Goal: Task Accomplishment & Management: Use online tool/utility

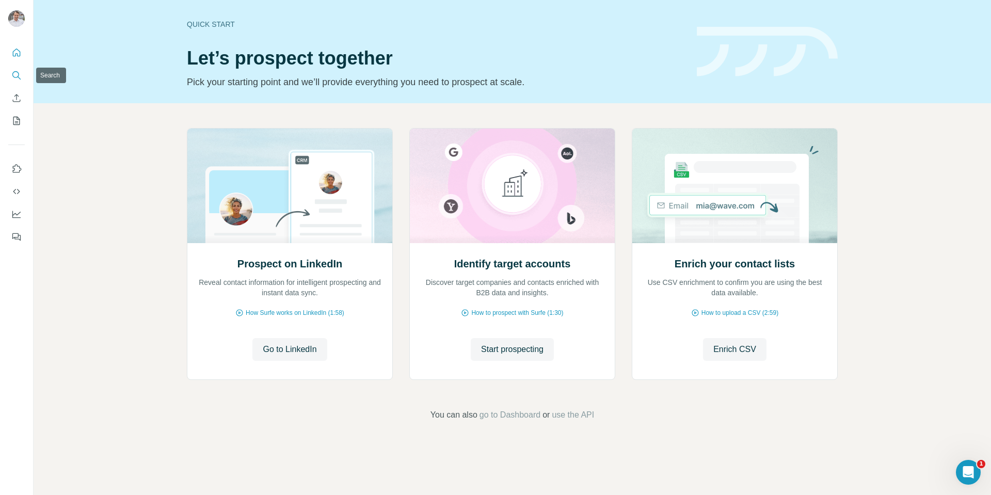
click at [15, 76] on icon "Search" at bounding box center [16, 75] width 10 height 10
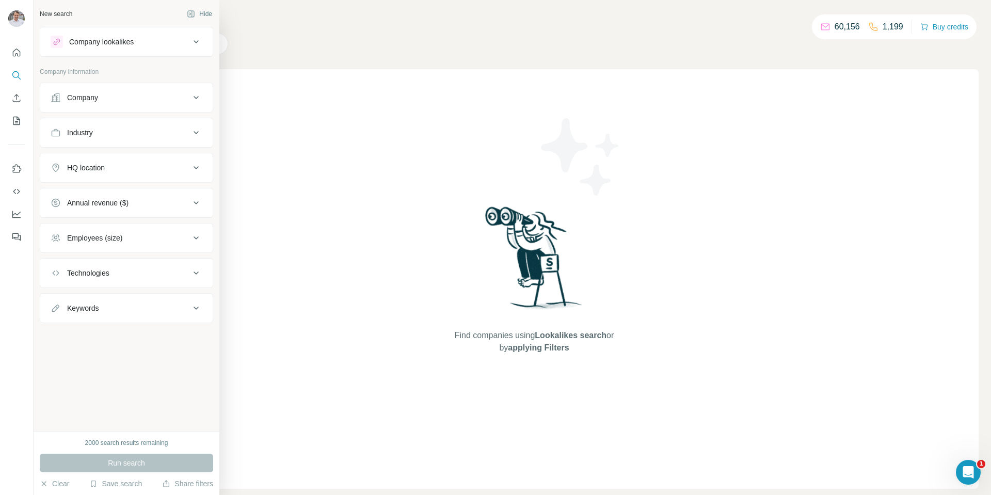
click at [105, 42] on div "Company lookalikes" at bounding box center [101, 42] width 65 height 10
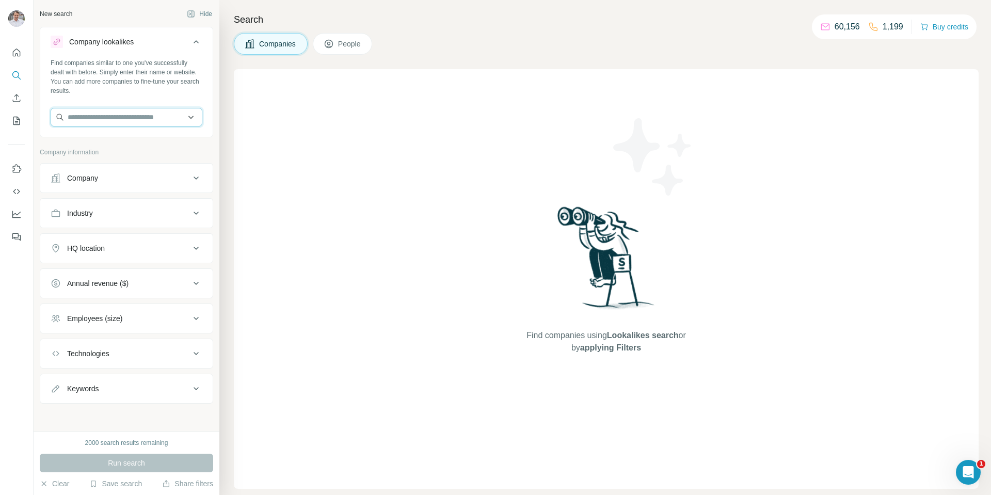
click at [91, 122] on input "text" at bounding box center [127, 117] width 152 height 19
click at [157, 381] on button "Keywords" at bounding box center [126, 388] width 172 height 25
click at [125, 414] on input "text" at bounding box center [116, 414] width 131 height 19
type input "*********"
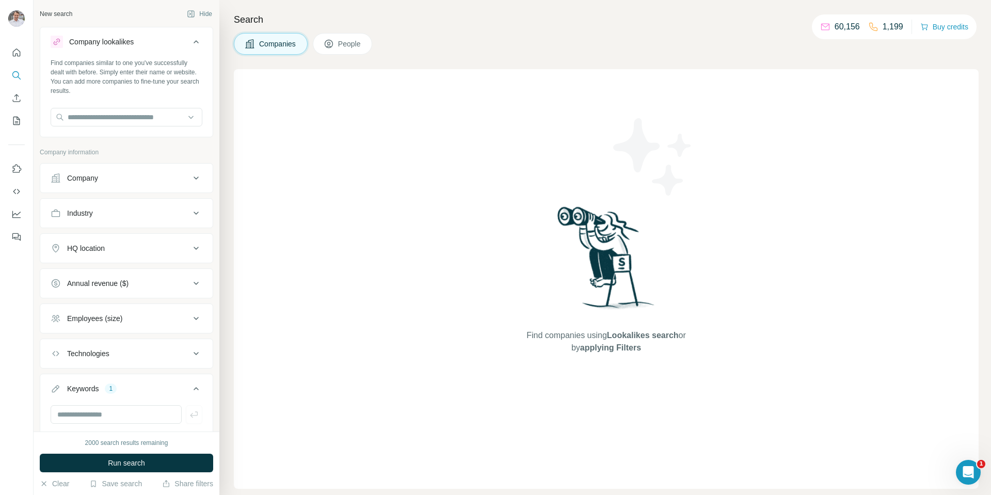
click at [132, 466] on span "Run search" at bounding box center [126, 463] width 37 height 10
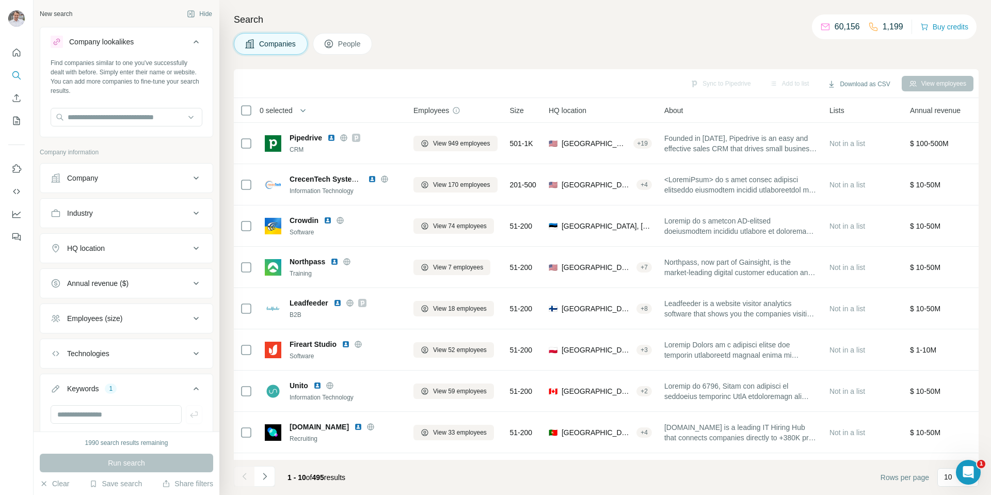
scroll to position [52, 0]
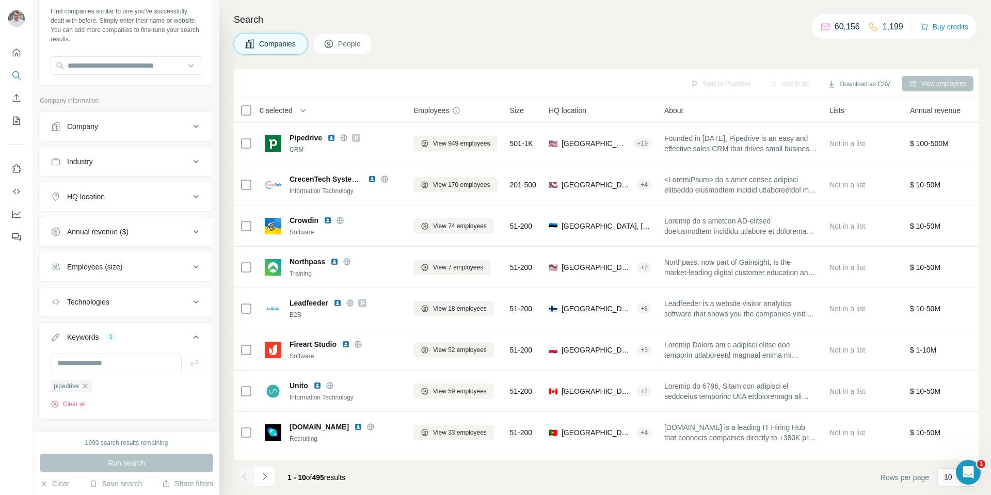
click at [190, 195] on icon at bounding box center [196, 196] width 12 height 12
click at [132, 223] on input "text" at bounding box center [127, 222] width 152 height 19
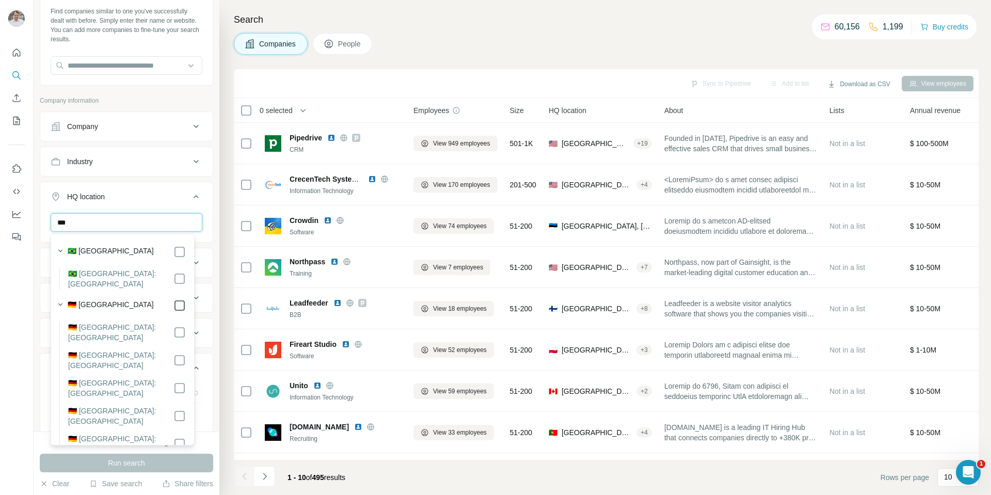
type input "***"
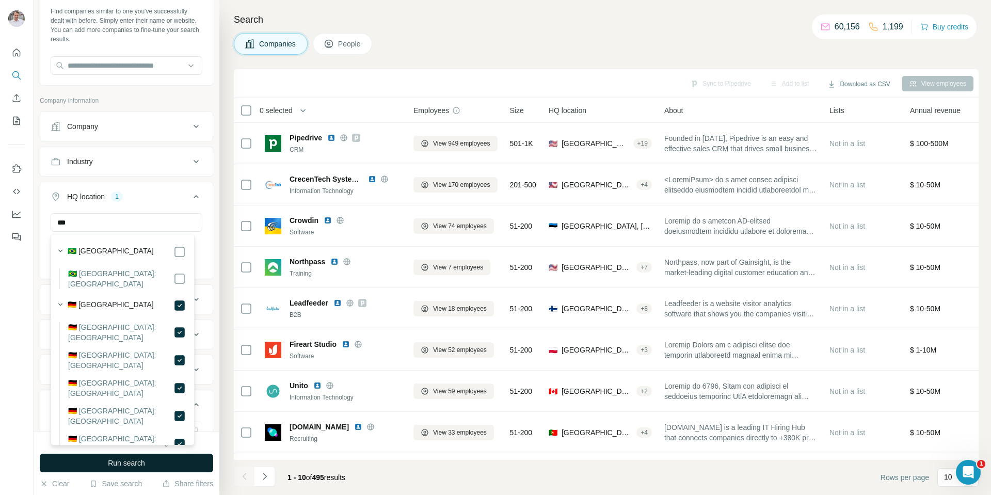
click at [127, 460] on span "Run search" at bounding box center [126, 463] width 37 height 10
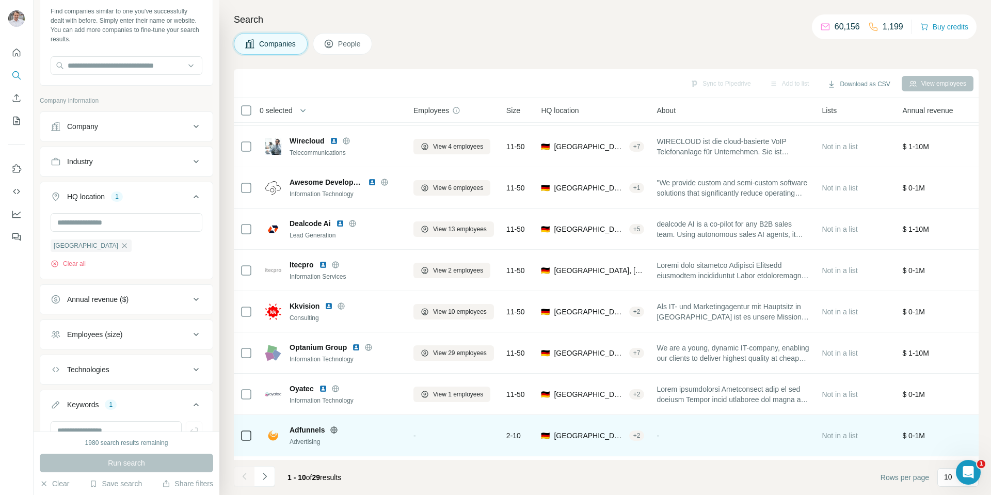
scroll to position [81, 0]
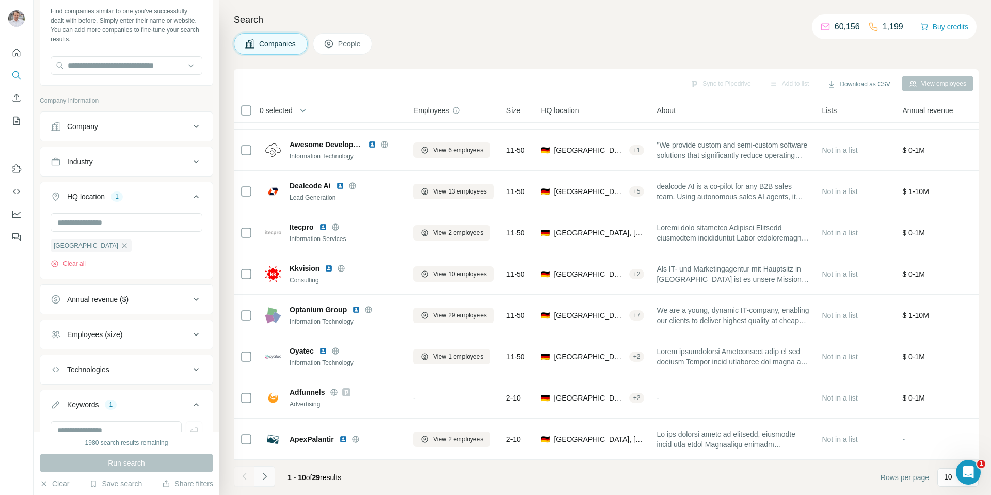
click at [265, 477] on icon "Navigate to next page" at bounding box center [265, 476] width 10 height 10
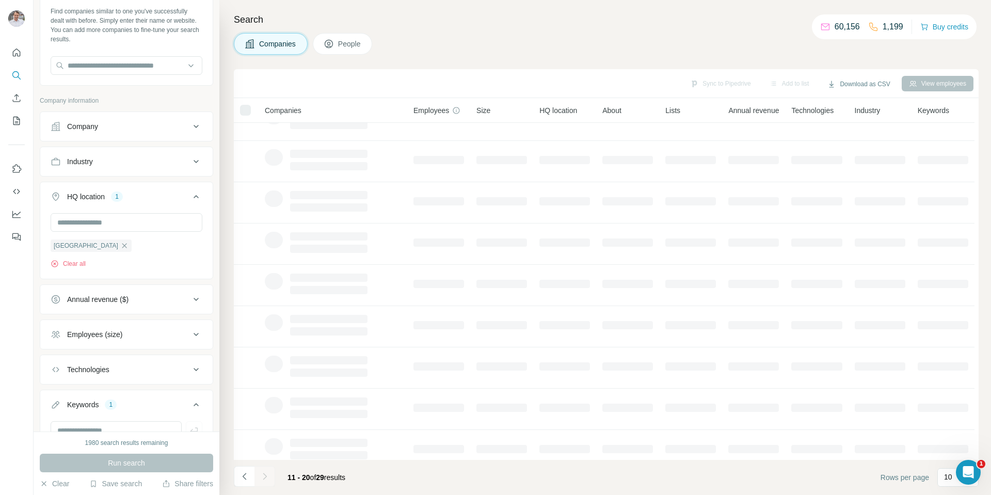
scroll to position [0, 0]
click at [946, 478] on p "10" at bounding box center [948, 477] width 8 height 10
click at [956, 398] on div "60" at bounding box center [958, 398] width 24 height 10
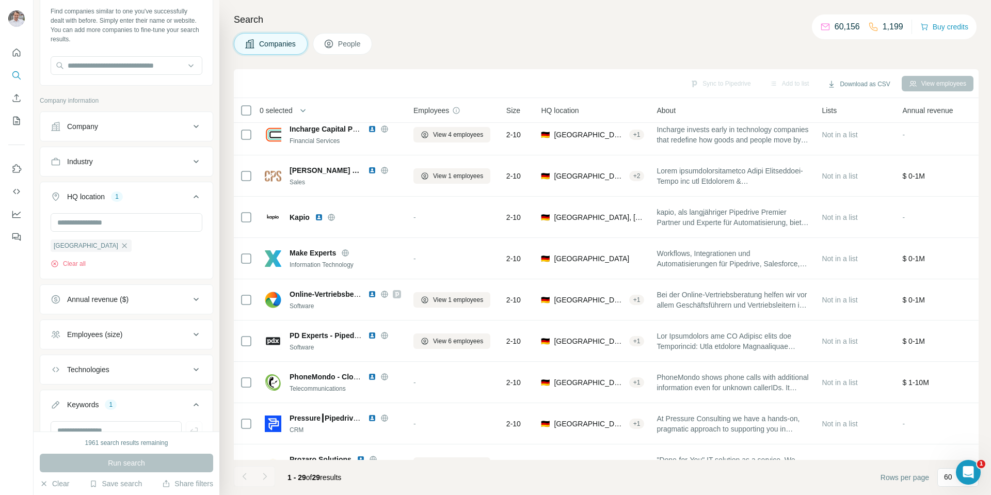
scroll to position [453, 0]
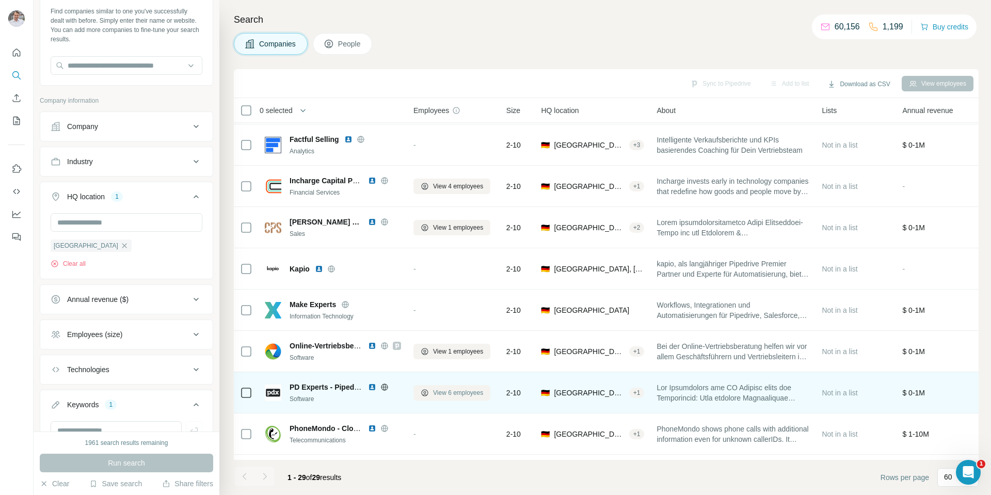
click at [450, 393] on span "View 6 employees" at bounding box center [458, 392] width 50 height 9
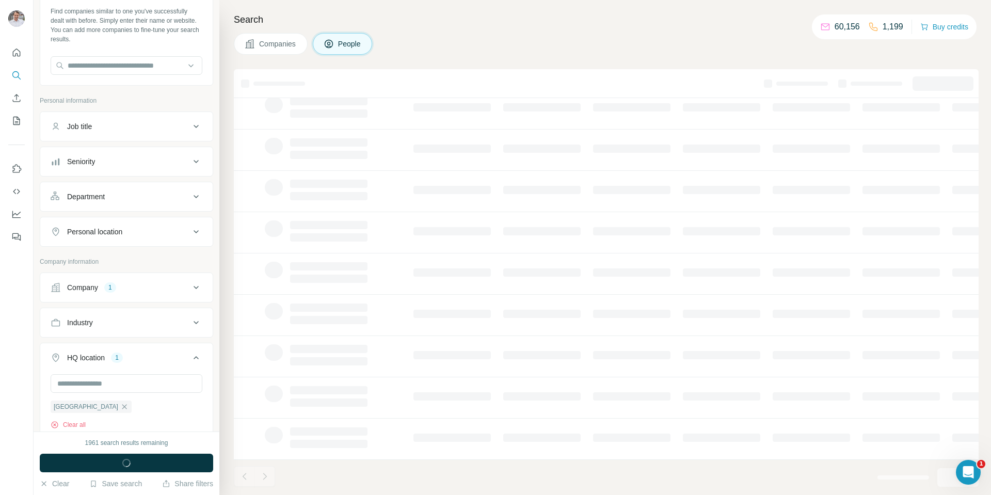
scroll to position [81, 0]
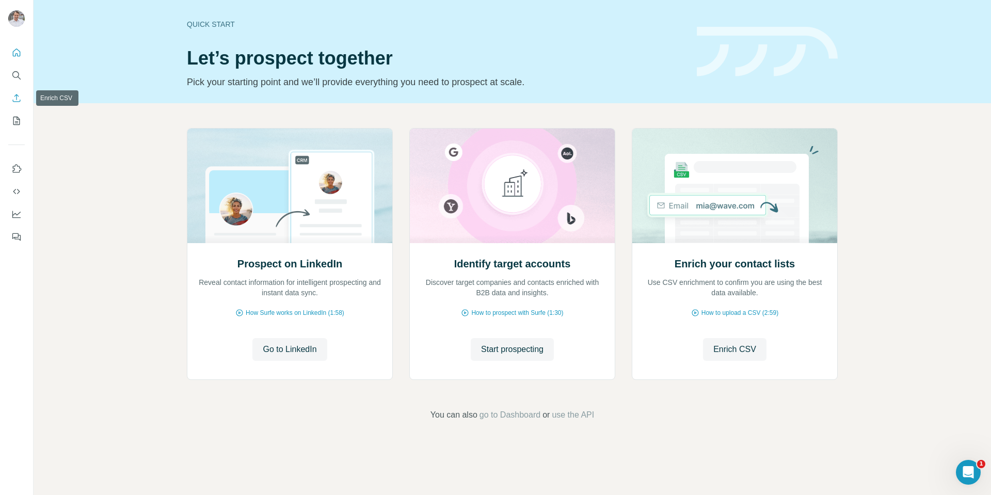
click at [15, 79] on icon "Search" at bounding box center [16, 75] width 10 height 10
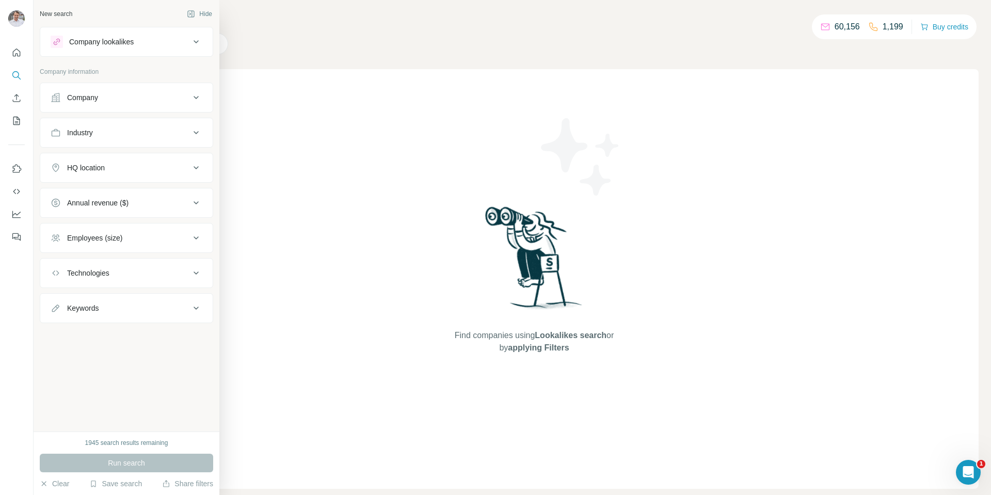
click at [162, 301] on button "Keywords" at bounding box center [126, 308] width 172 height 25
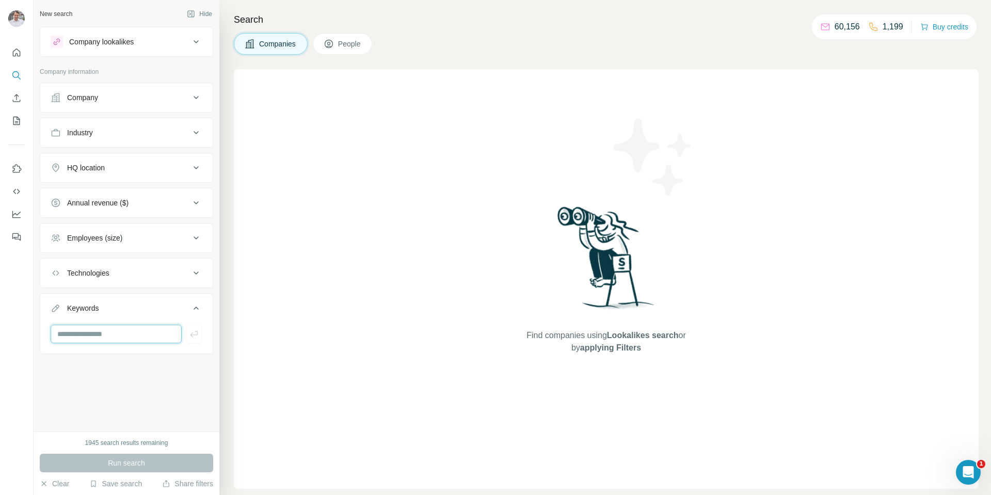
click at [124, 328] on input "text" at bounding box center [116, 334] width 131 height 19
type input "*********"
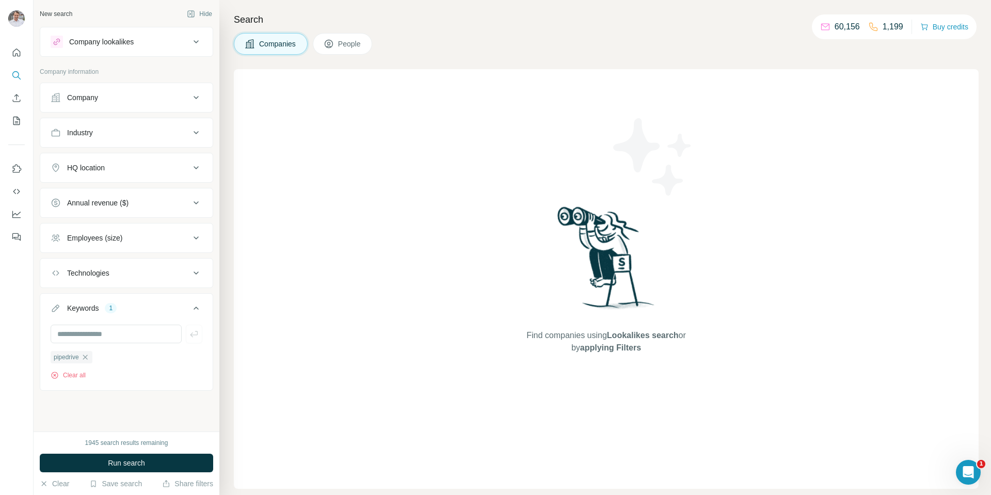
click at [188, 160] on button "HQ location" at bounding box center [126, 167] width 172 height 25
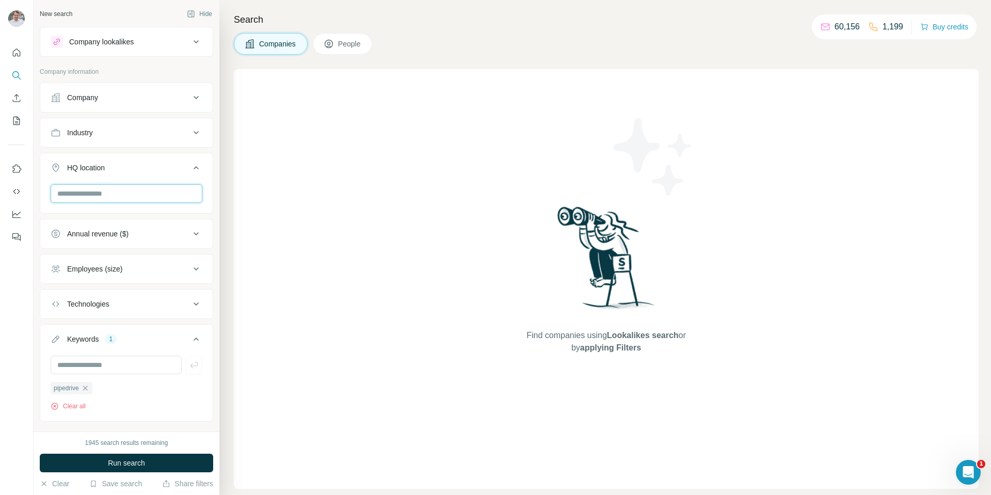
click at [136, 192] on input "text" at bounding box center [127, 193] width 152 height 19
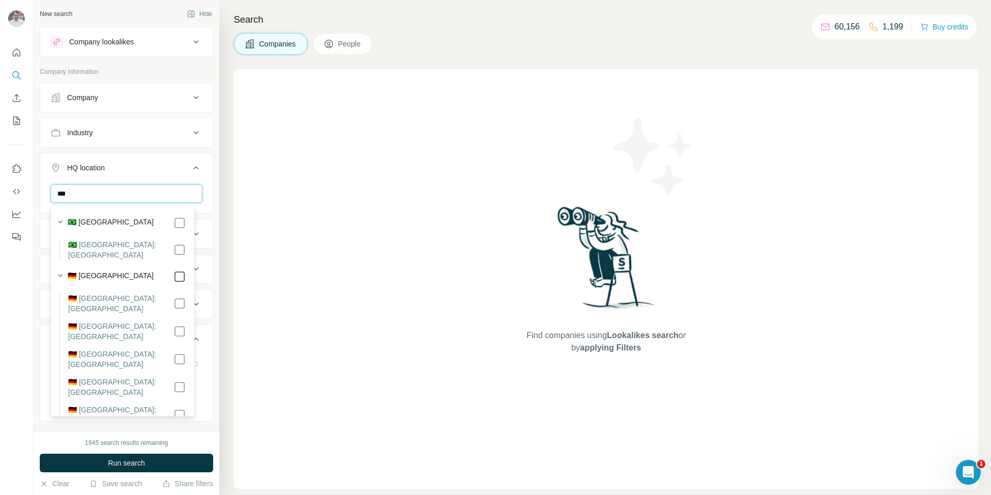
type input "***"
click at [224, 60] on div "Search Companies People Find companies using Lookalikes search or by applying F…" at bounding box center [605, 247] width 772 height 495
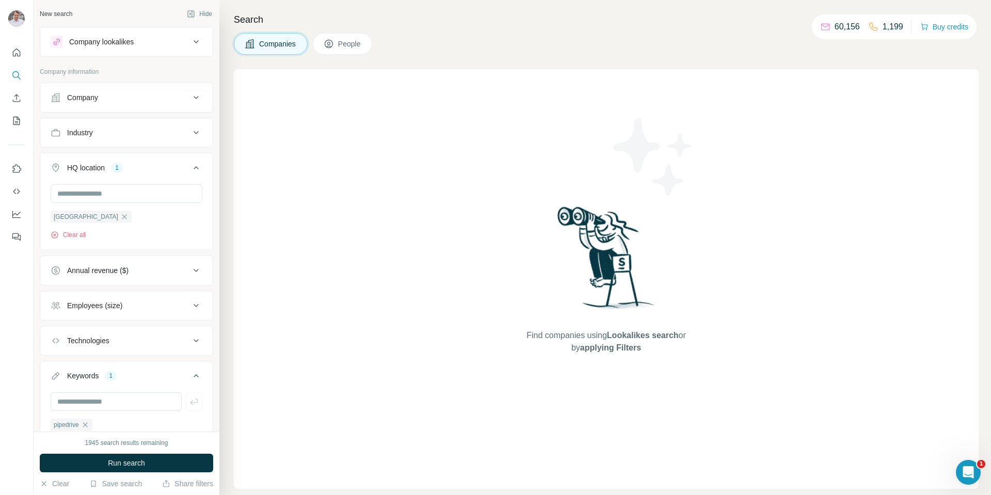
click at [120, 301] on div "Employees (size)" at bounding box center [94, 305] width 55 height 10
click at [59, 364] on icon at bounding box center [57, 366] width 12 height 12
click at [58, 380] on icon at bounding box center [57, 385] width 12 height 12
click at [57, 403] on icon at bounding box center [57, 405] width 12 height 12
click at [61, 419] on icon at bounding box center [57, 424] width 12 height 12
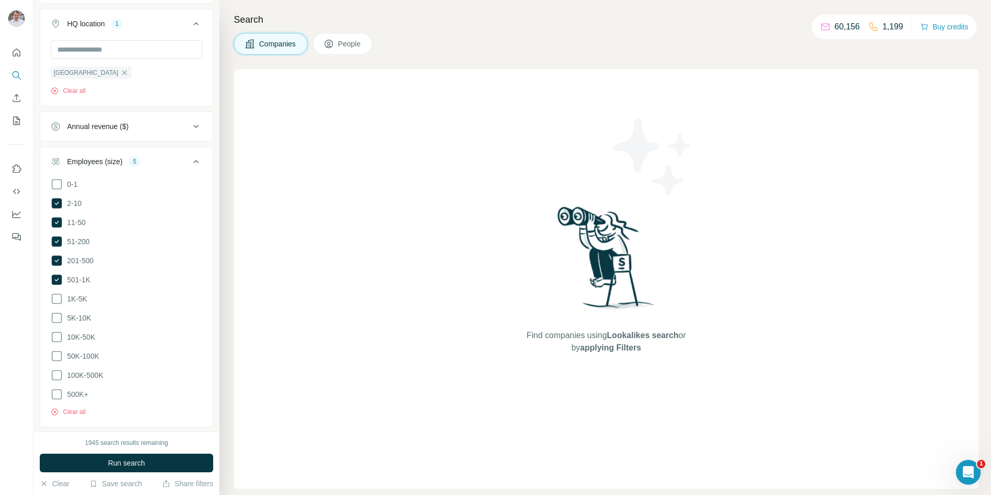
scroll to position [155, 0]
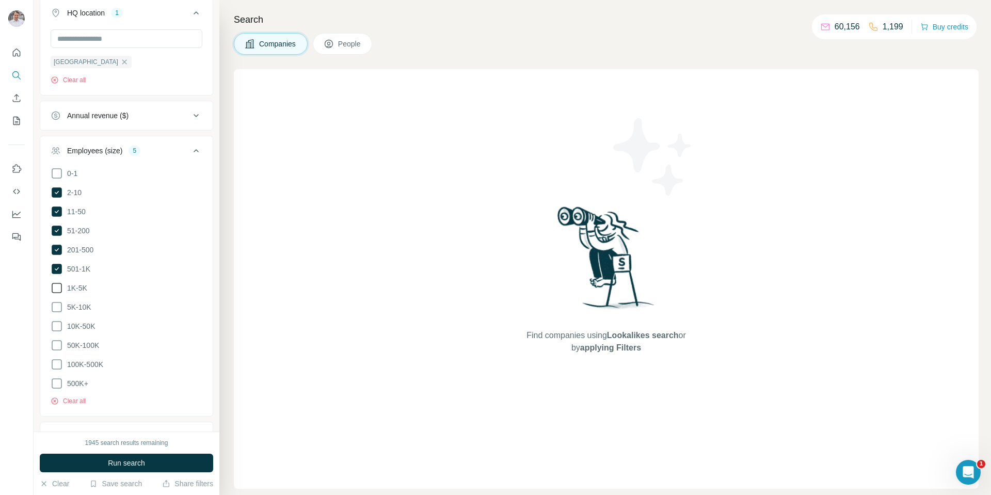
click at [56, 288] on icon at bounding box center [57, 288] width 12 height 12
click at [57, 301] on icon at bounding box center [57, 307] width 12 height 12
click at [60, 325] on icon at bounding box center [57, 326] width 12 height 12
click at [60, 342] on icon at bounding box center [57, 345] width 12 height 12
click at [59, 360] on icon at bounding box center [57, 364] width 12 height 12
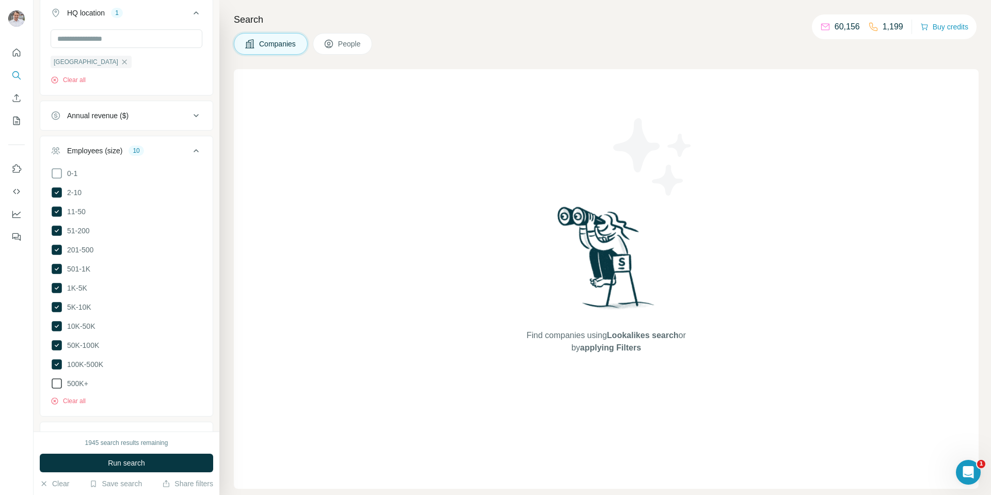
click at [54, 381] on icon at bounding box center [57, 383] width 12 height 12
click at [124, 459] on span "Run search" at bounding box center [126, 463] width 37 height 10
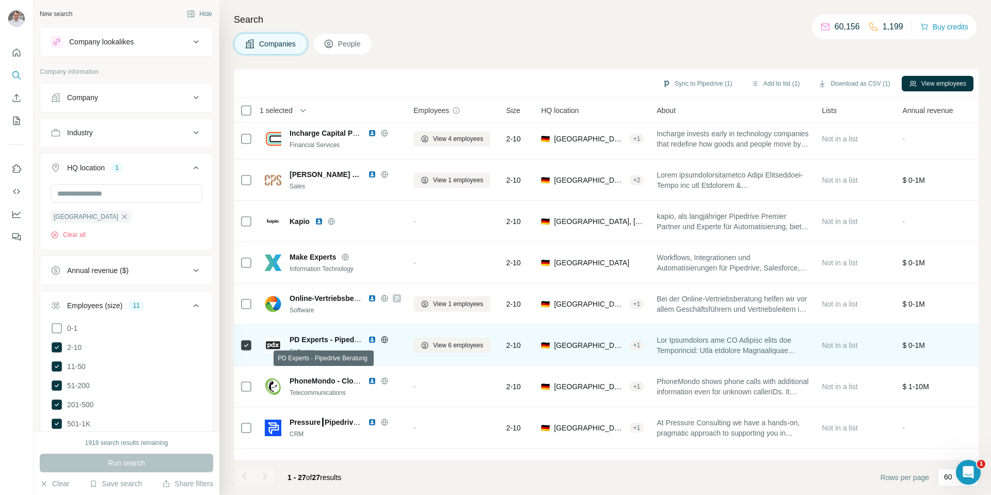
scroll to position [516, 0]
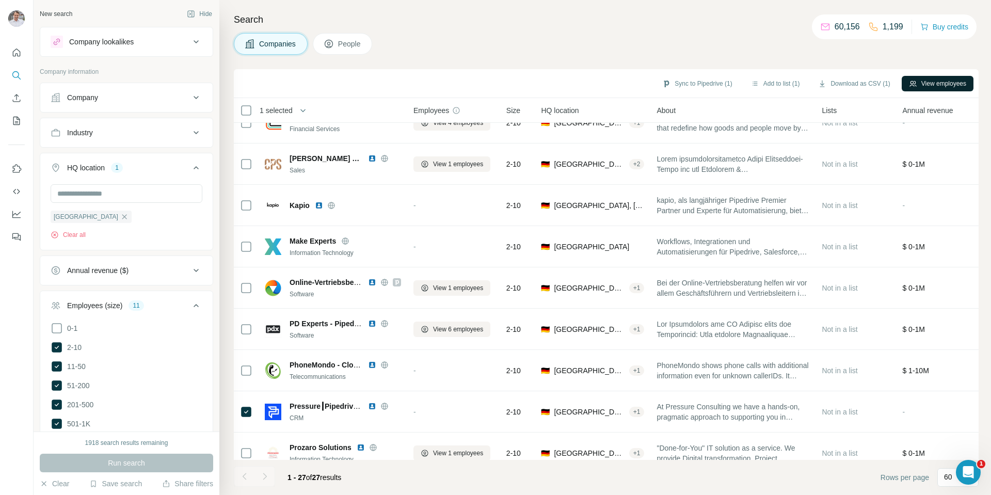
click at [932, 82] on button "View employees" at bounding box center [938, 83] width 72 height 15
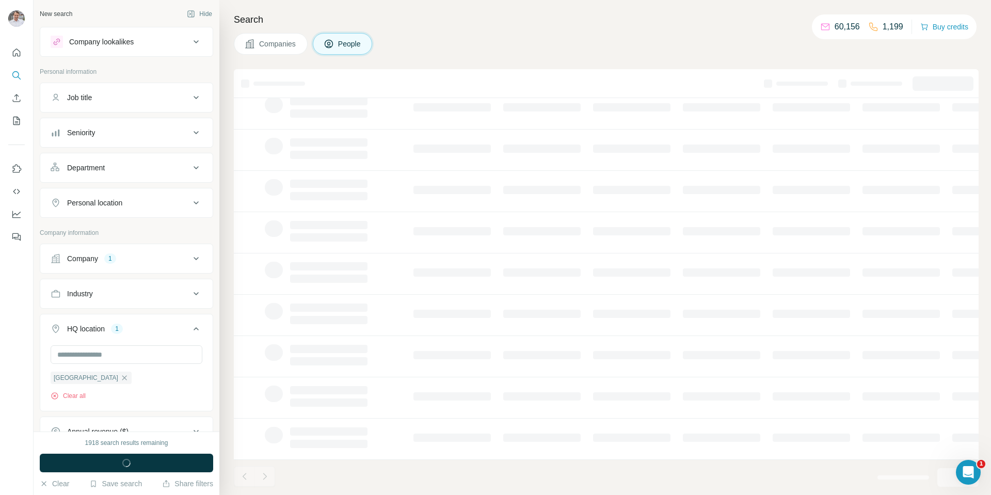
scroll to position [81, 0]
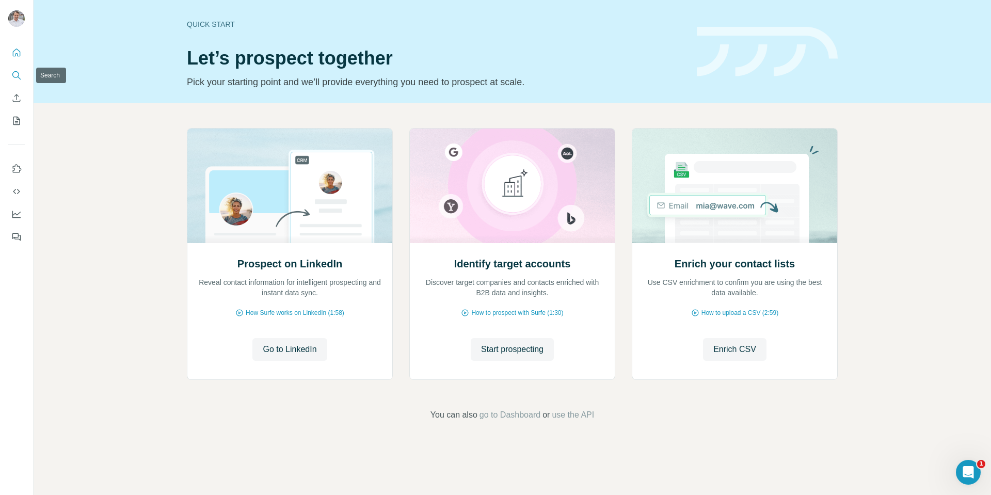
click at [20, 83] on button "Search" at bounding box center [16, 75] width 17 height 19
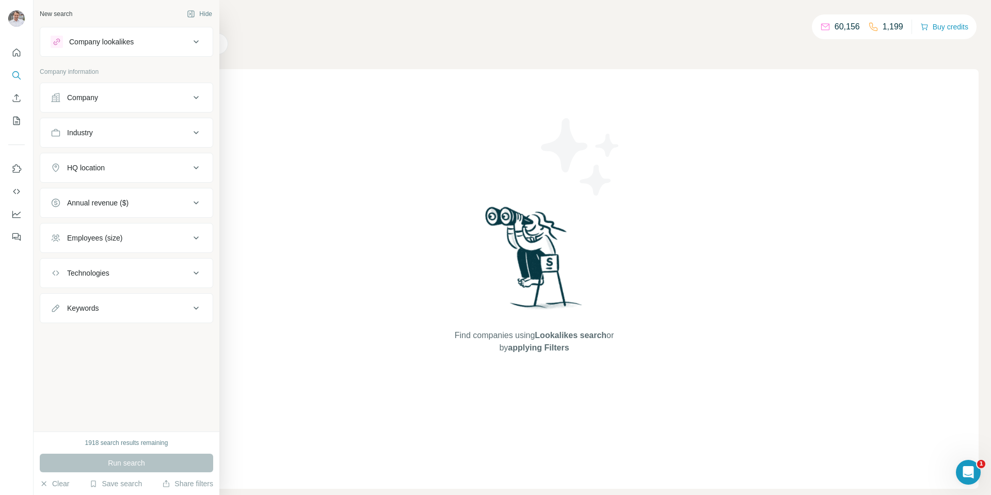
click at [173, 304] on div "Keywords" at bounding box center [120, 308] width 139 height 10
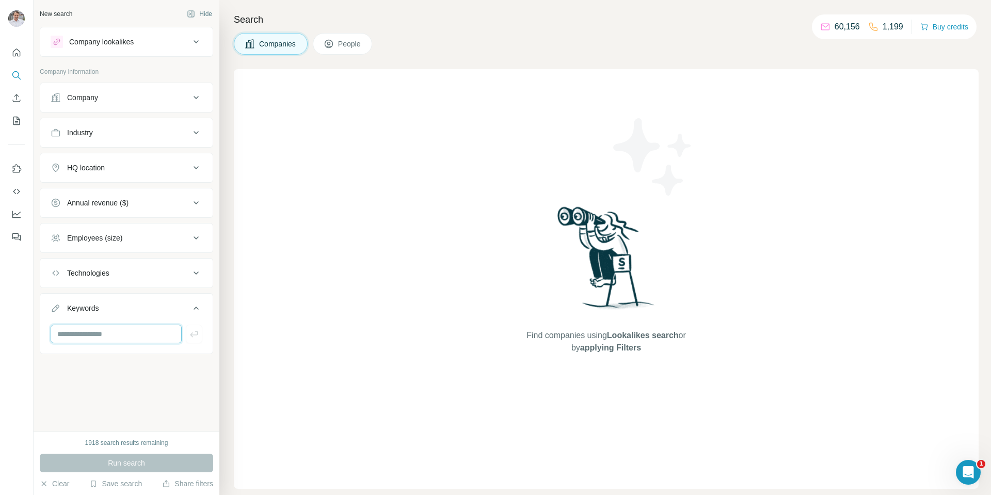
click at [129, 336] on input "text" at bounding box center [116, 334] width 131 height 19
type input "*********"
click at [197, 170] on icon at bounding box center [196, 168] width 12 height 12
click at [173, 190] on input "text" at bounding box center [127, 193] width 152 height 19
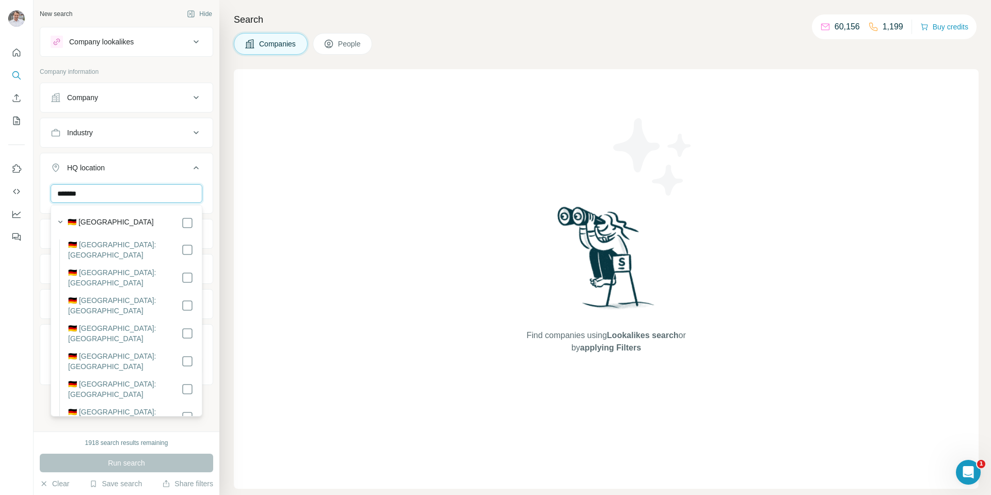
type input "*******"
click at [176, 216] on div "🇩🇪 [GEOGRAPHIC_DATA]" at bounding box center [123, 222] width 140 height 14
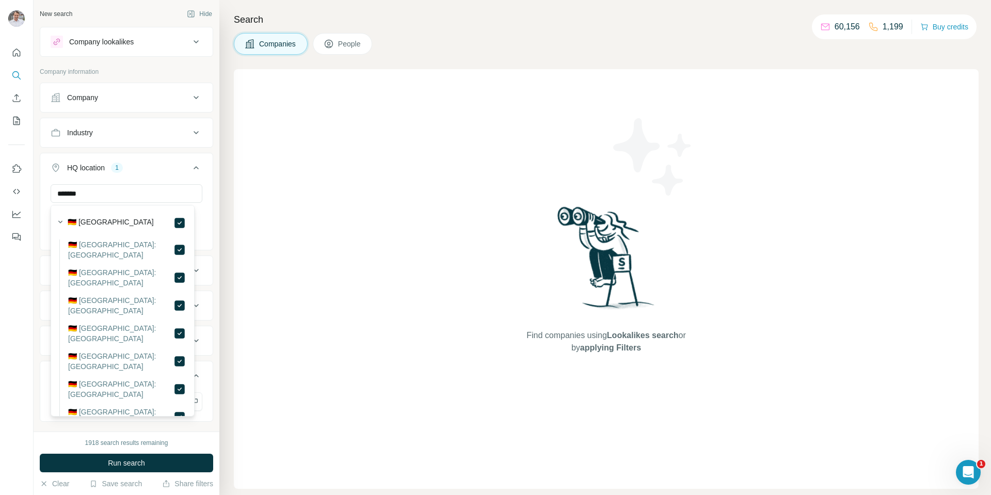
click at [156, 150] on ul "Company Industry HQ location 1 ******* [GEOGRAPHIC_DATA] Clear all Annual reven…" at bounding box center [126, 252] width 173 height 339
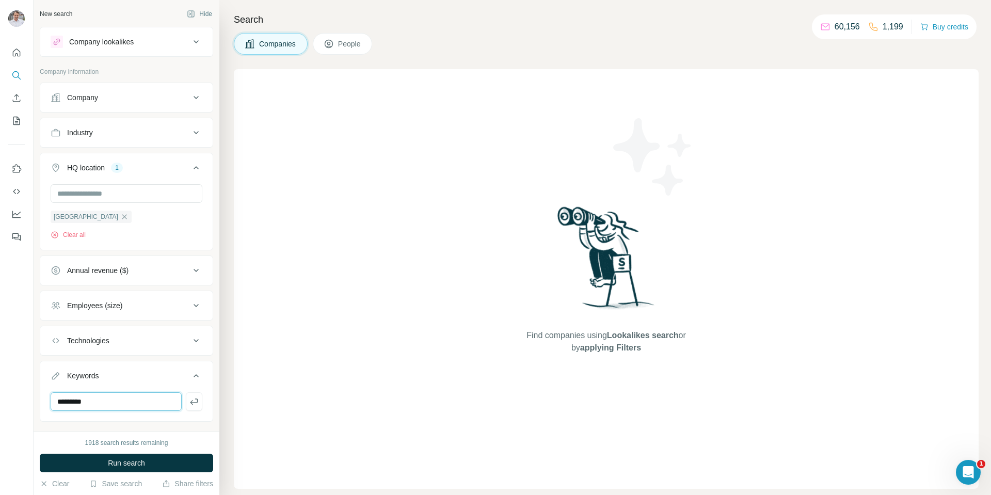
click at [133, 400] on input "*********" at bounding box center [116, 401] width 131 height 19
type input "*********"
type input "********"
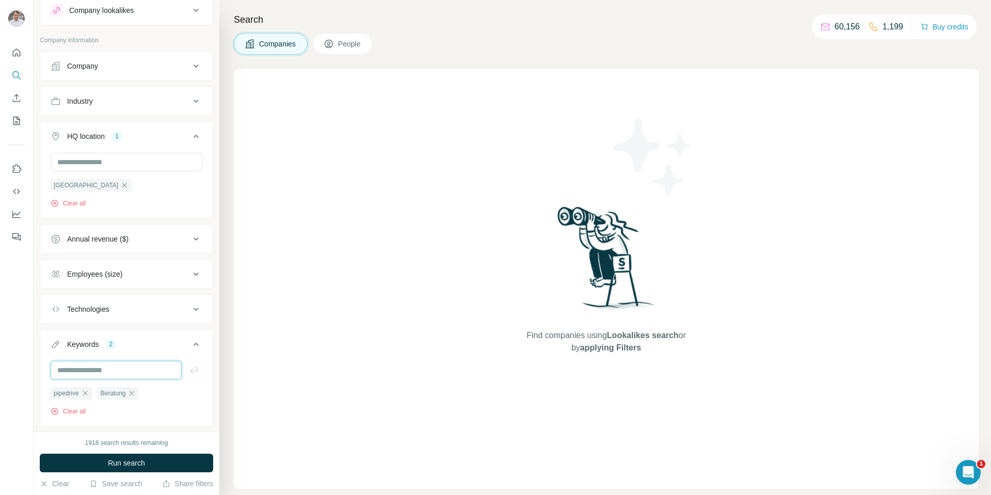
scroll to position [57, 0]
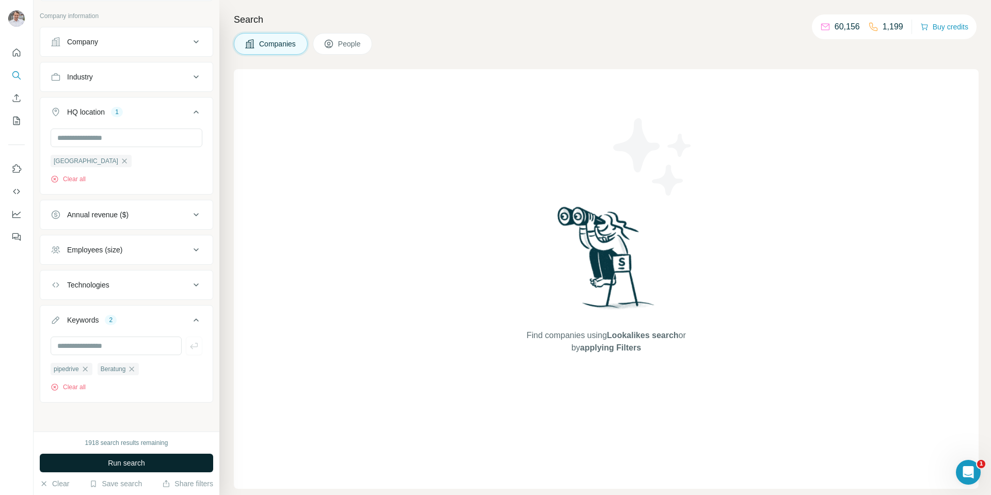
click at [116, 463] on span "Run search" at bounding box center [126, 463] width 37 height 10
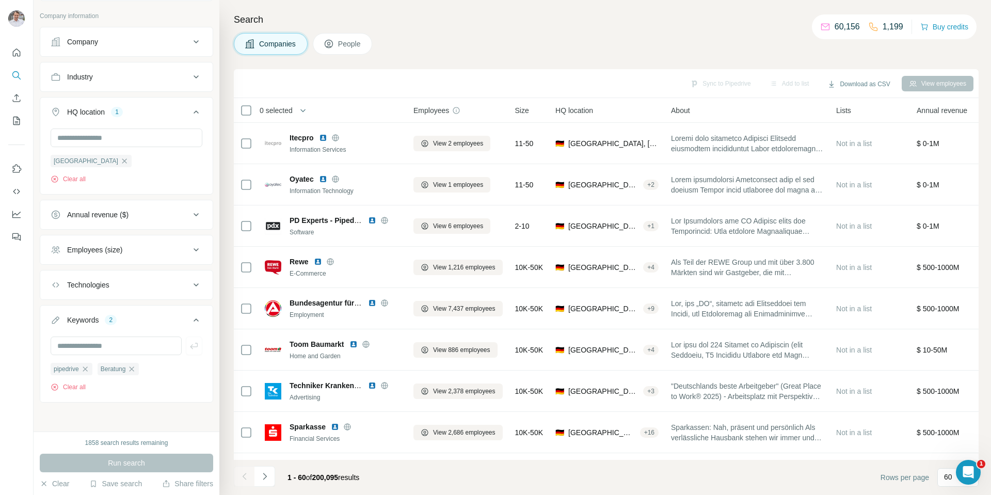
click at [132, 370] on icon "button" at bounding box center [132, 369] width 8 height 8
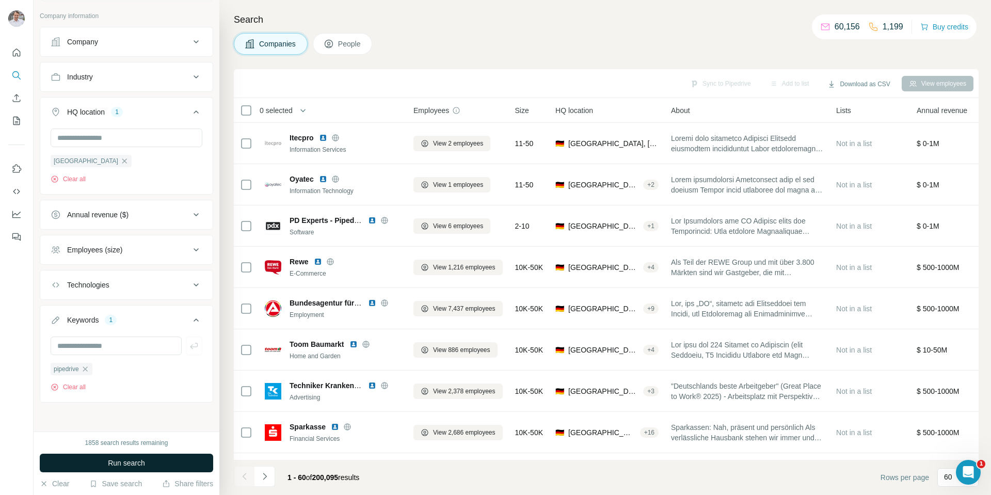
click at [142, 460] on span "Run search" at bounding box center [126, 463] width 37 height 10
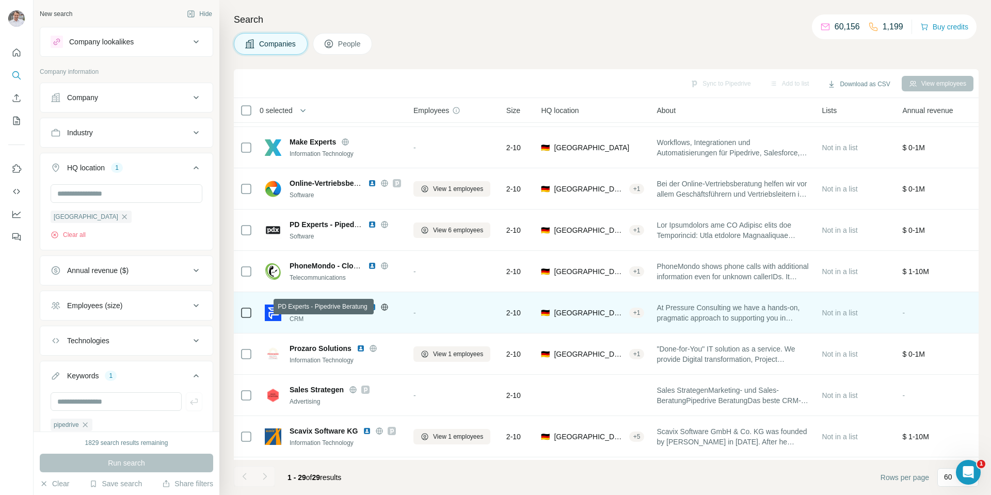
scroll to position [619, 0]
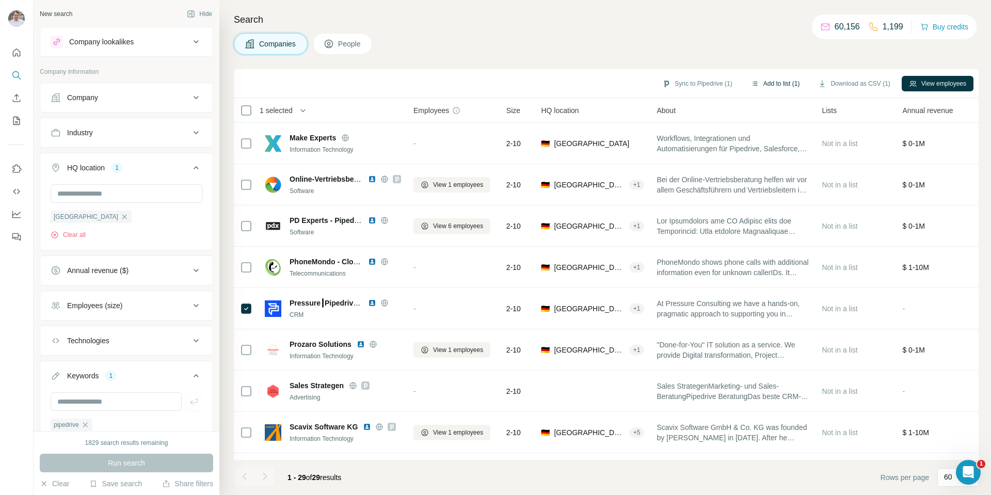
click at [769, 84] on button "Add to list (1)" at bounding box center [775, 83] width 63 height 15
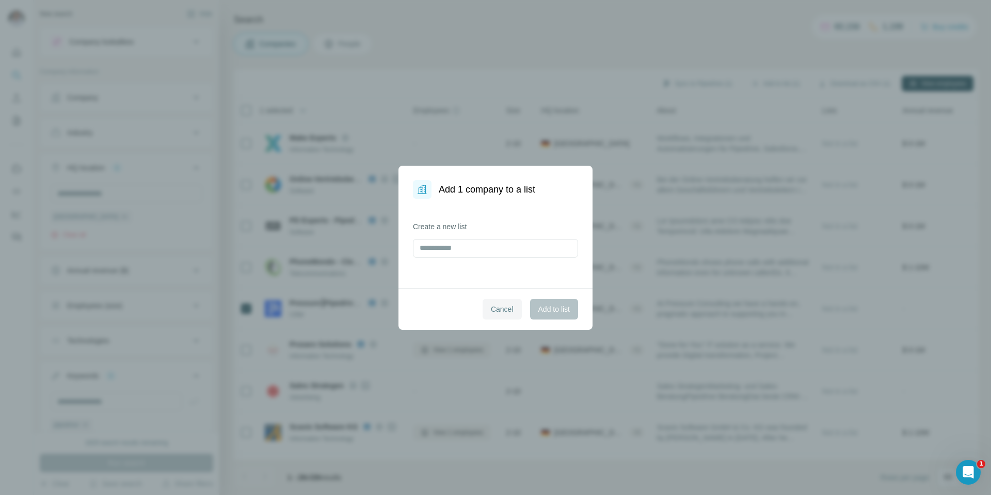
click at [502, 314] on span "Cancel" at bounding box center [502, 309] width 23 height 10
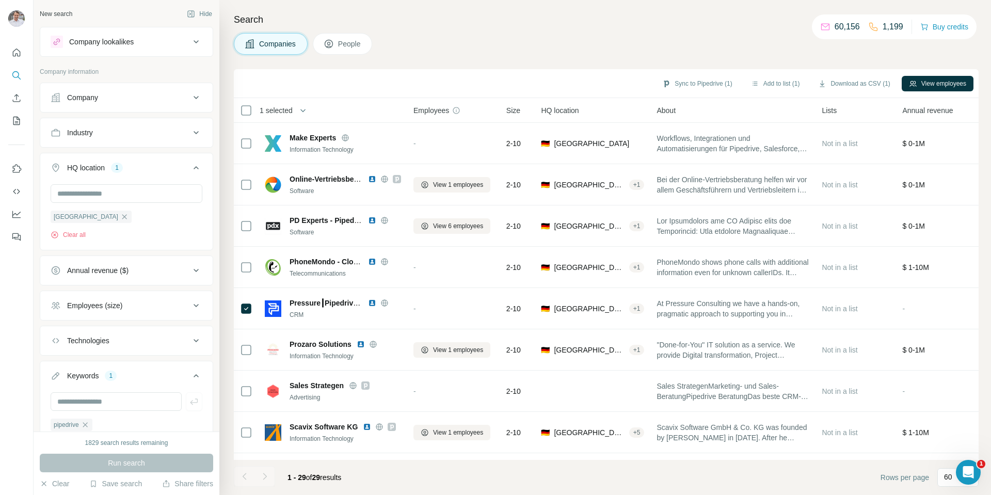
click at [939, 85] on button "View employees" at bounding box center [938, 83] width 72 height 15
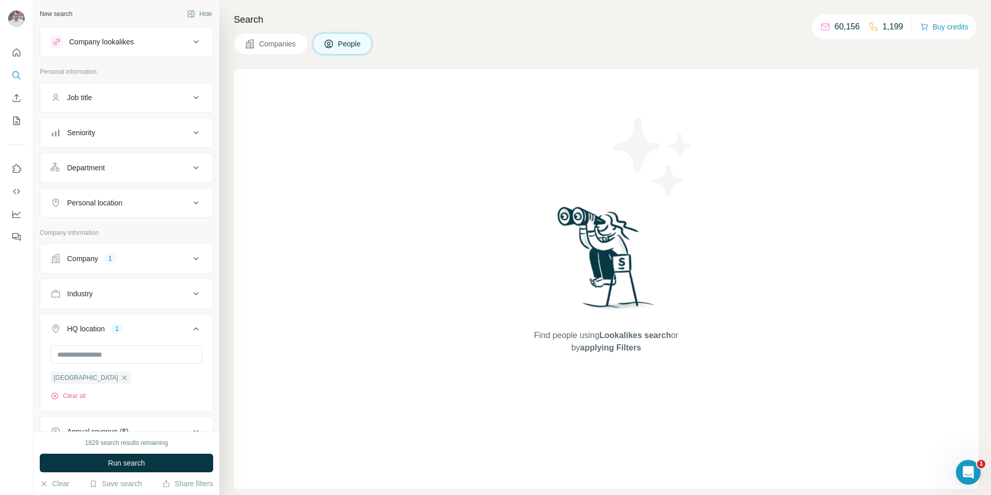
click at [278, 41] on span "Companies" at bounding box center [278, 44] width 38 height 10
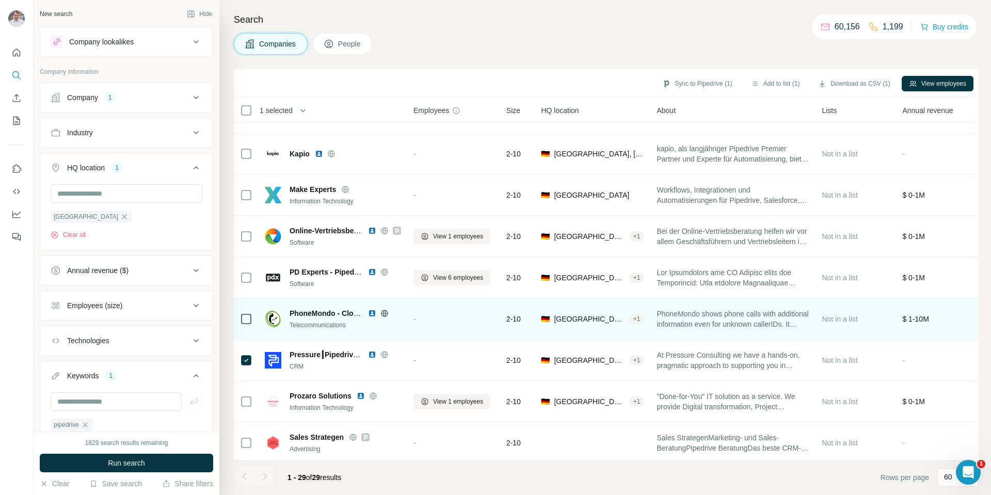
scroll to position [619, 0]
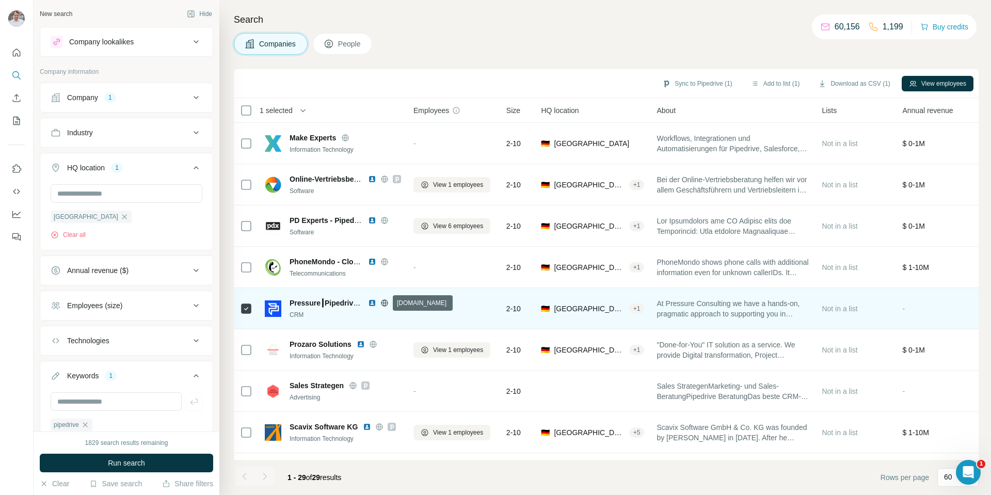
click at [383, 302] on icon at bounding box center [384, 303] width 8 height 8
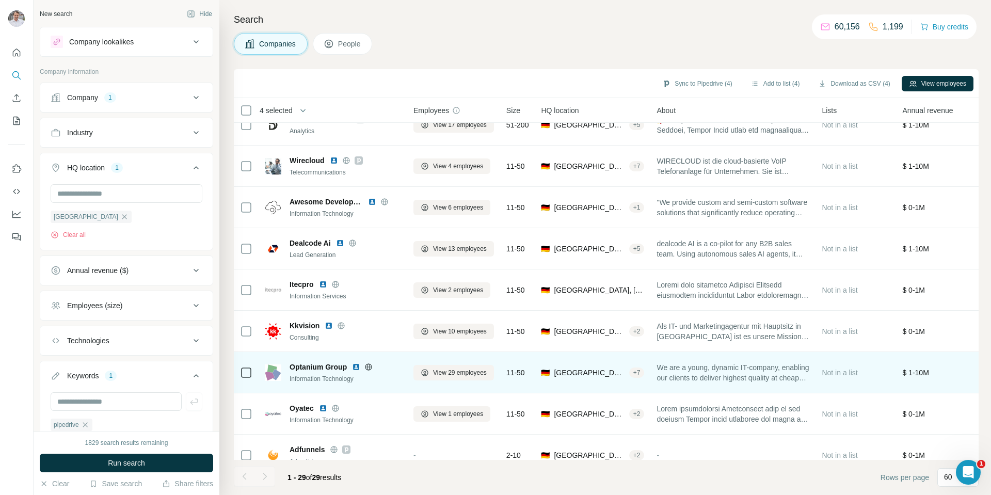
scroll to position [0, 0]
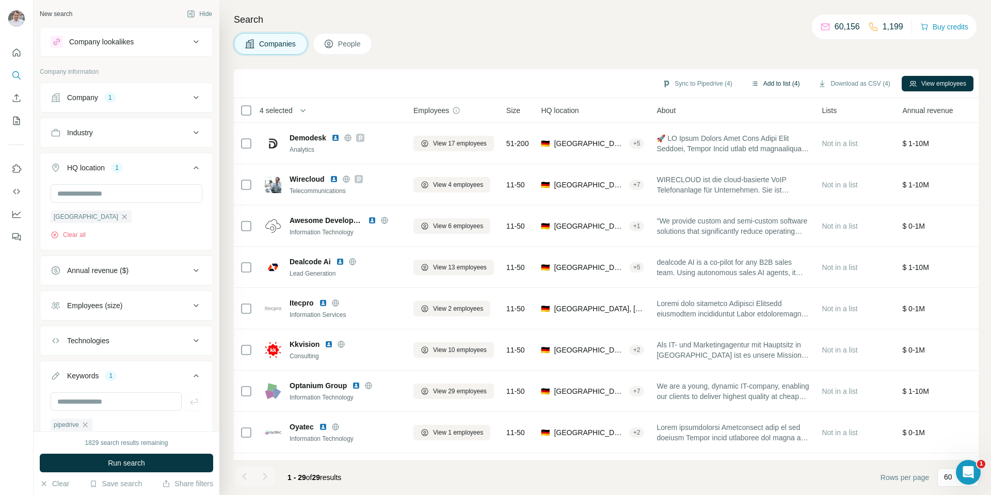
click at [756, 83] on button "Add to list (4)" at bounding box center [775, 83] width 63 height 15
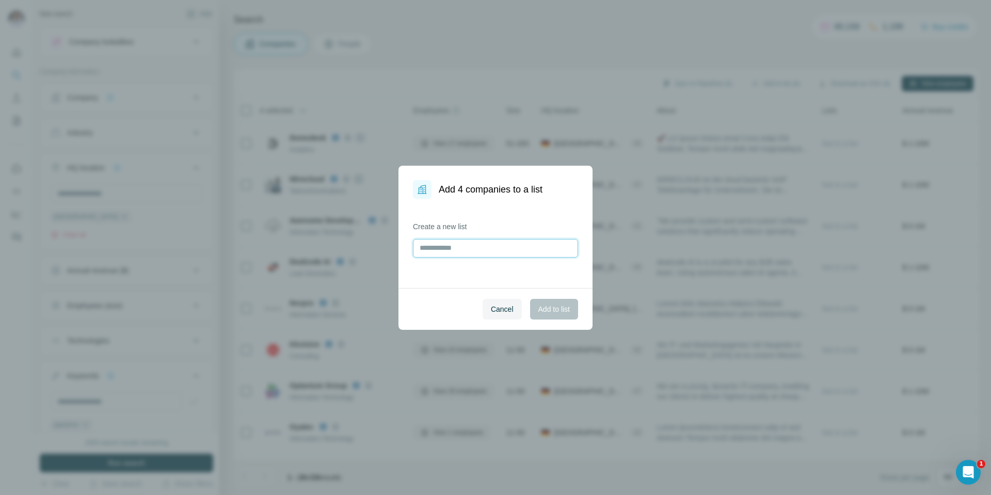
click at [483, 243] on input "text" at bounding box center [495, 248] width 165 height 19
type input "**********"
click at [553, 308] on span "Add to list" at bounding box center [553, 309] width 31 height 10
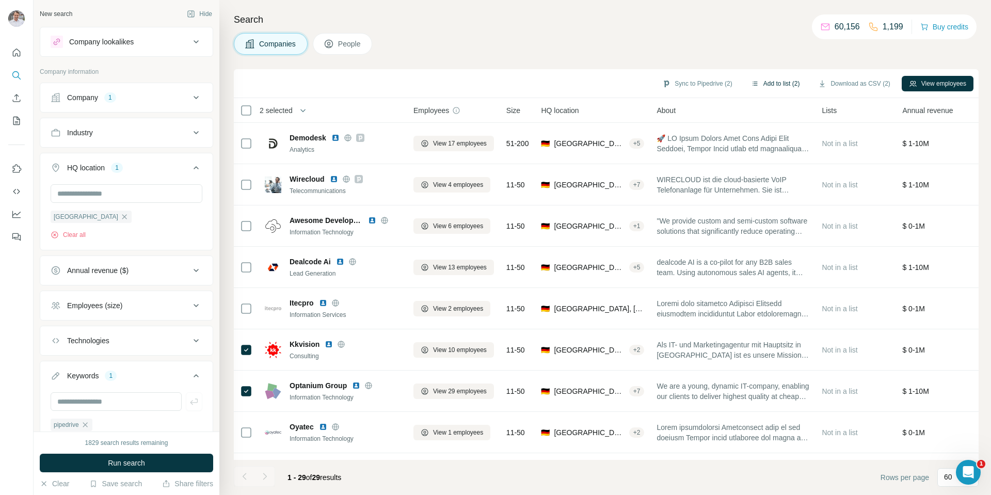
click at [764, 80] on button "Add to list (2)" at bounding box center [775, 83] width 63 height 15
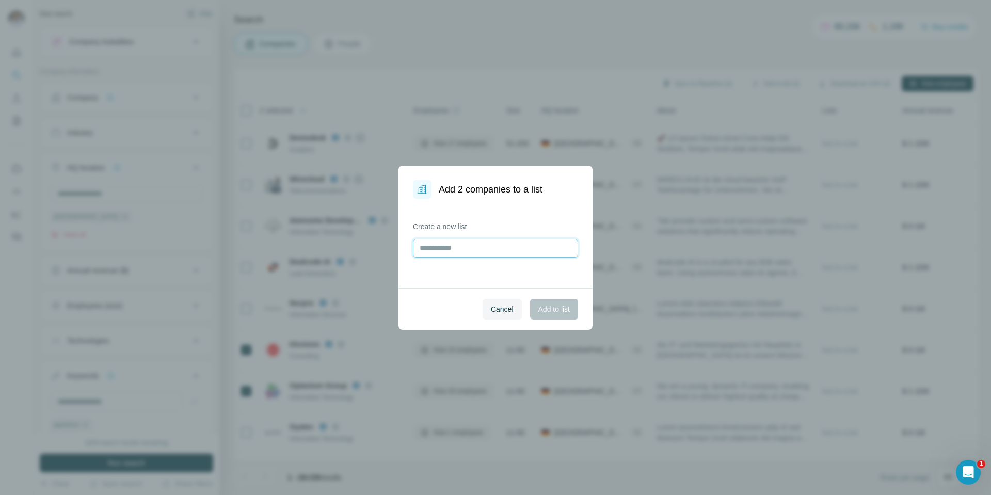
click at [507, 248] on input "text" at bounding box center [495, 248] width 165 height 19
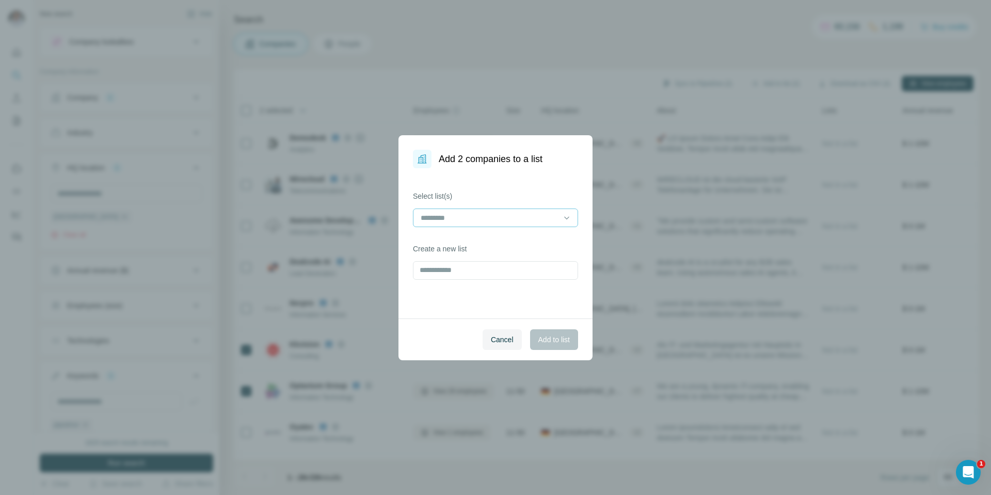
click at [500, 219] on input at bounding box center [489, 217] width 139 height 11
click at [508, 237] on div "Marktbegleiter" at bounding box center [496, 241] width 148 height 10
click at [552, 337] on span "Add to list" at bounding box center [553, 340] width 31 height 10
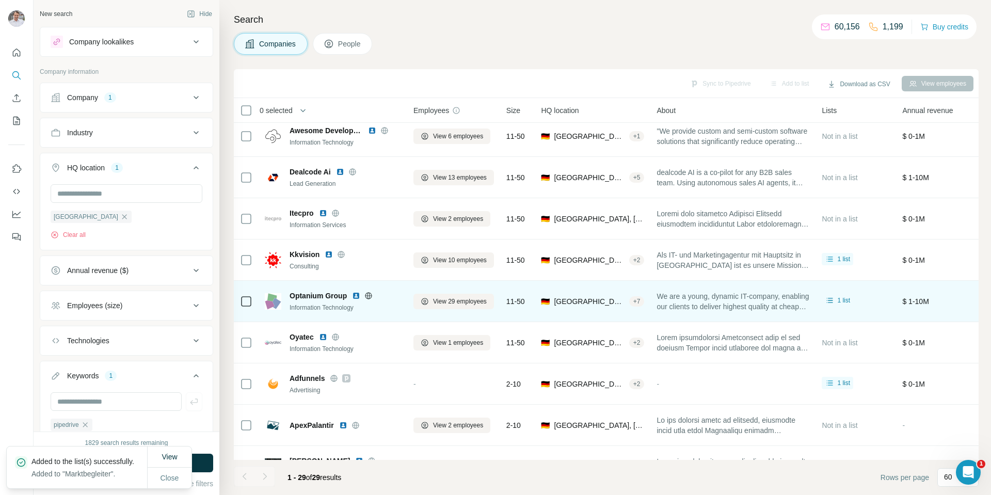
scroll to position [103, 0]
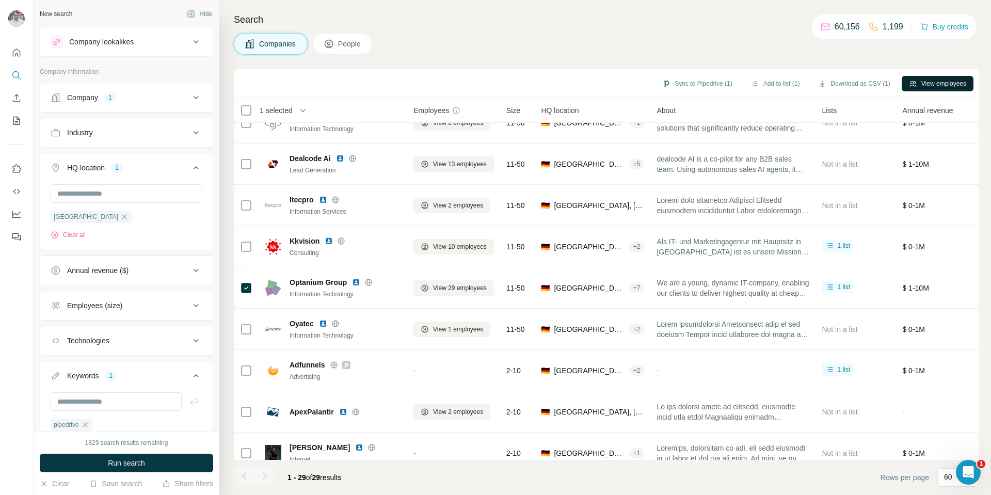
click at [934, 81] on button "View employees" at bounding box center [938, 83] width 72 height 15
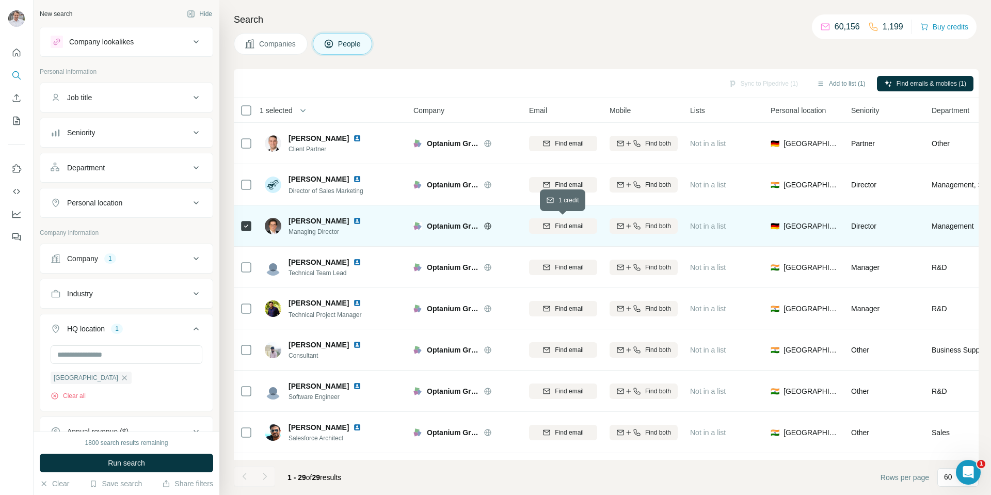
click at [583, 228] on span "Find email" at bounding box center [569, 225] width 28 height 9
click at [662, 229] on span "Find both" at bounding box center [658, 225] width 26 height 9
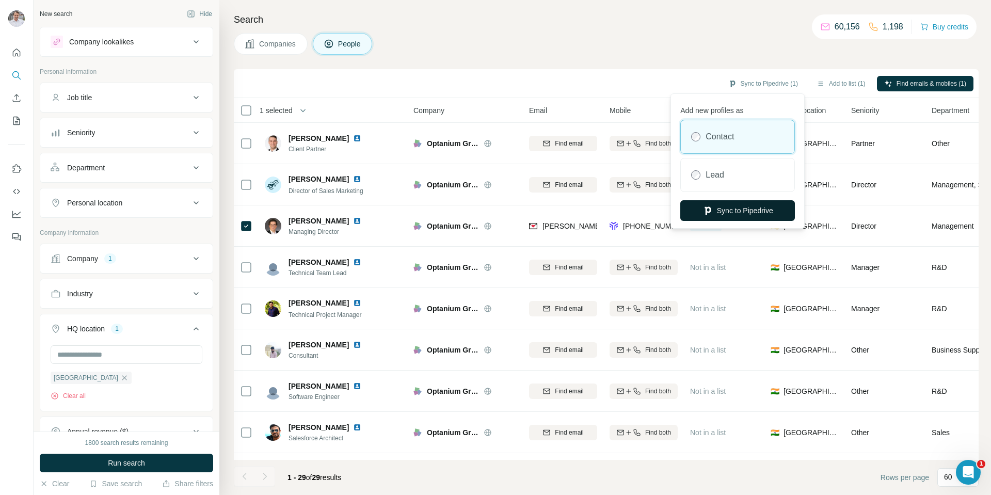
click at [734, 213] on button "Sync to Pipedrive" at bounding box center [737, 210] width 115 height 21
